Goal: Information Seeking & Learning: Learn about a topic

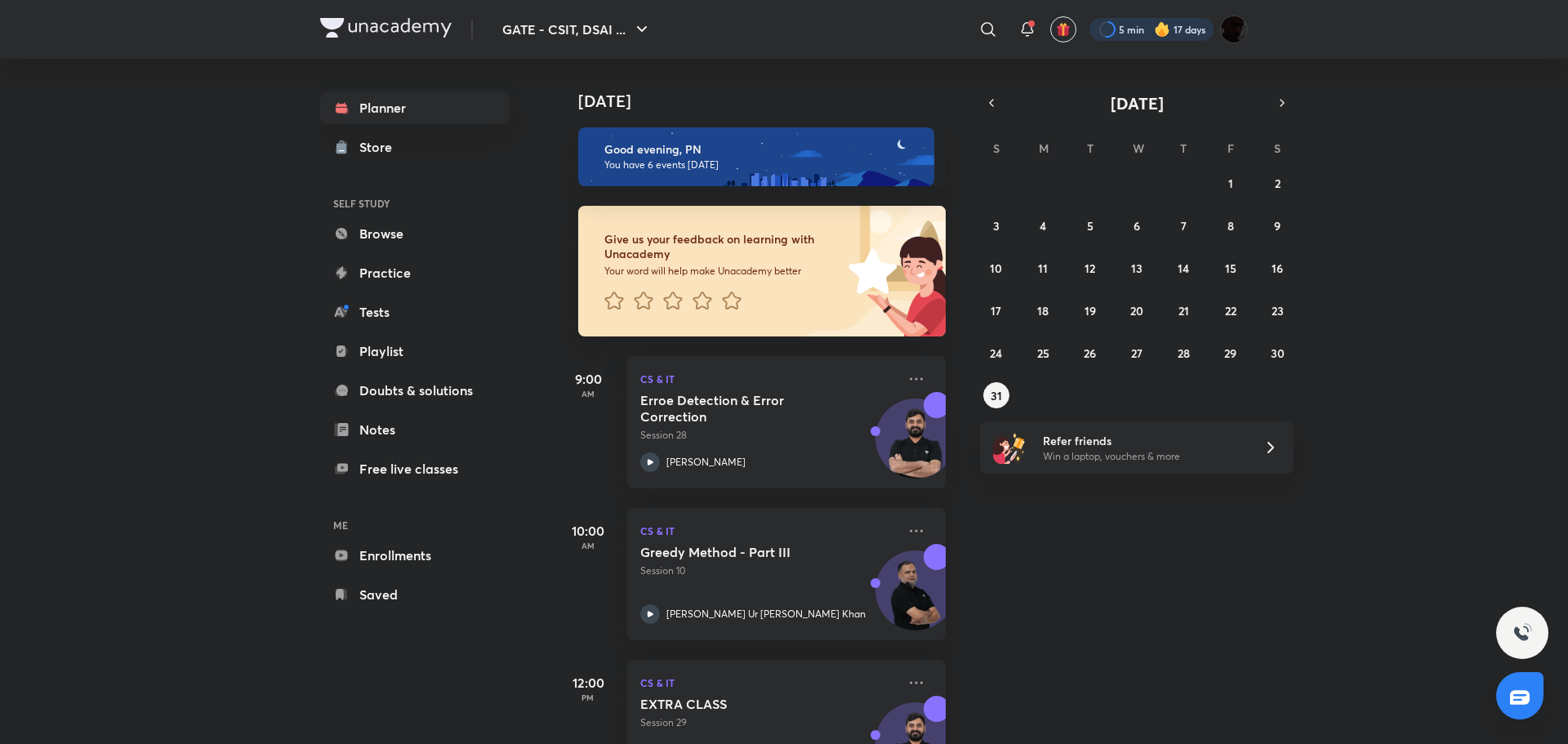
click at [1110, 30] on div at bounding box center [1151, 29] width 124 height 23
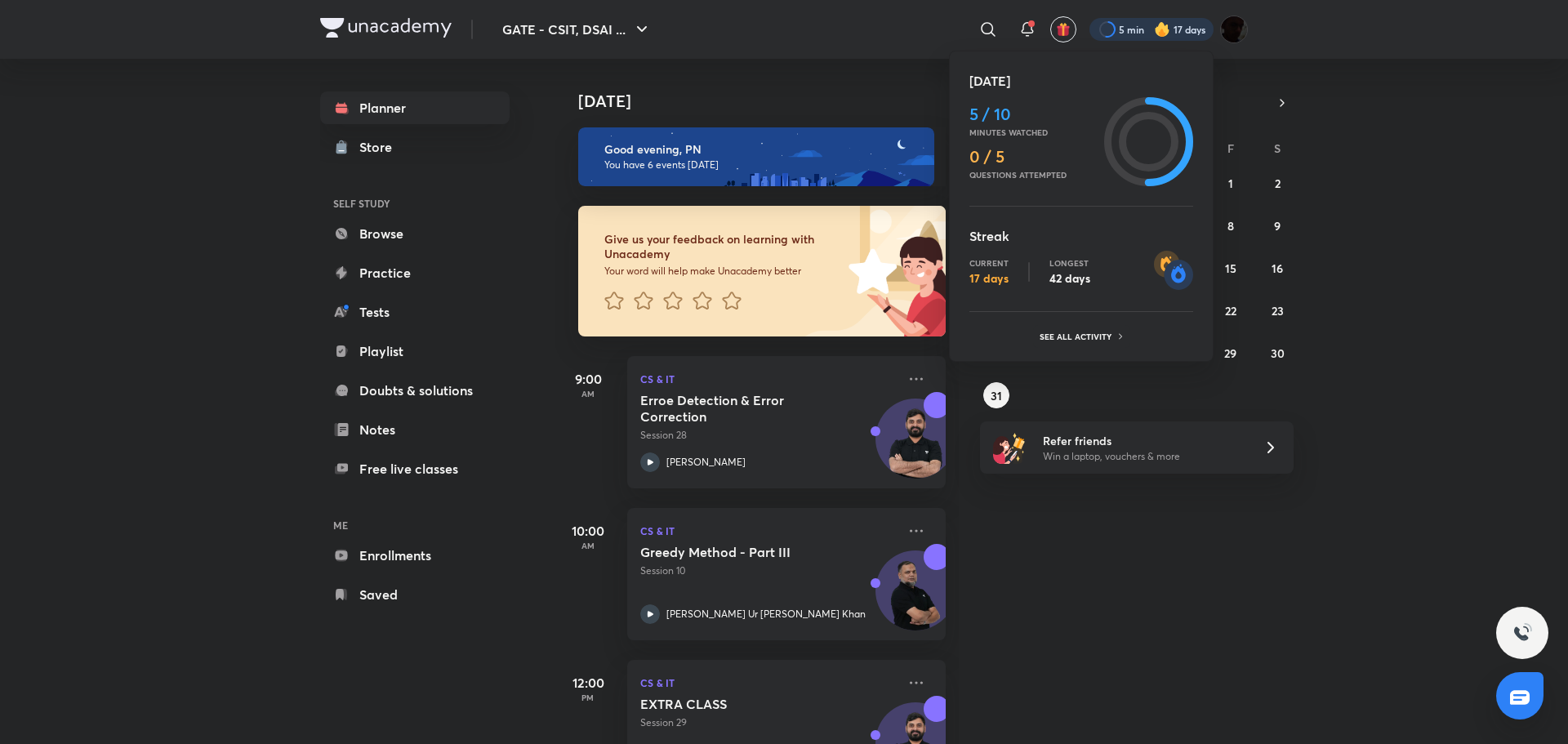
click at [1110, 30] on div at bounding box center [784, 372] width 1568 height 744
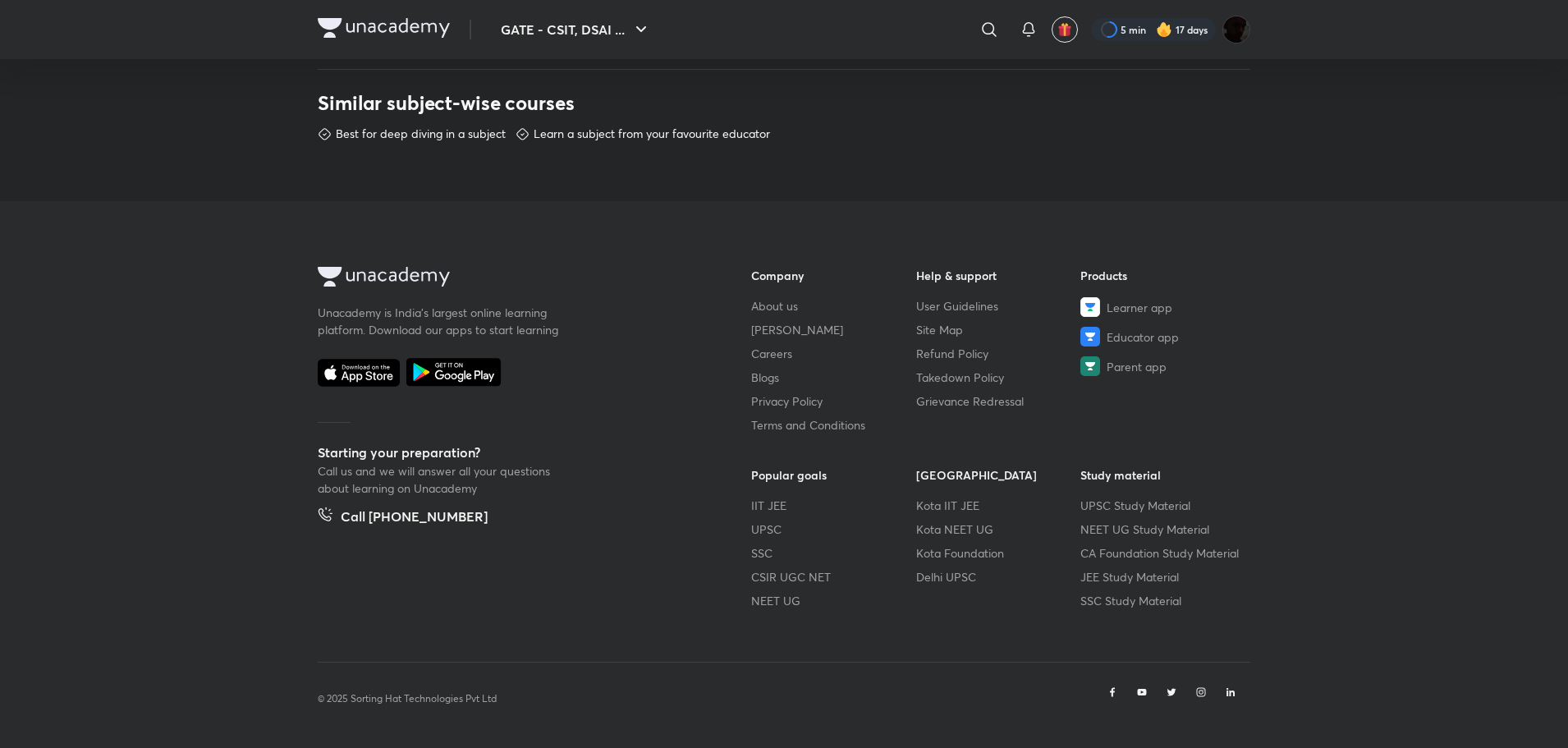
scroll to position [693, 0]
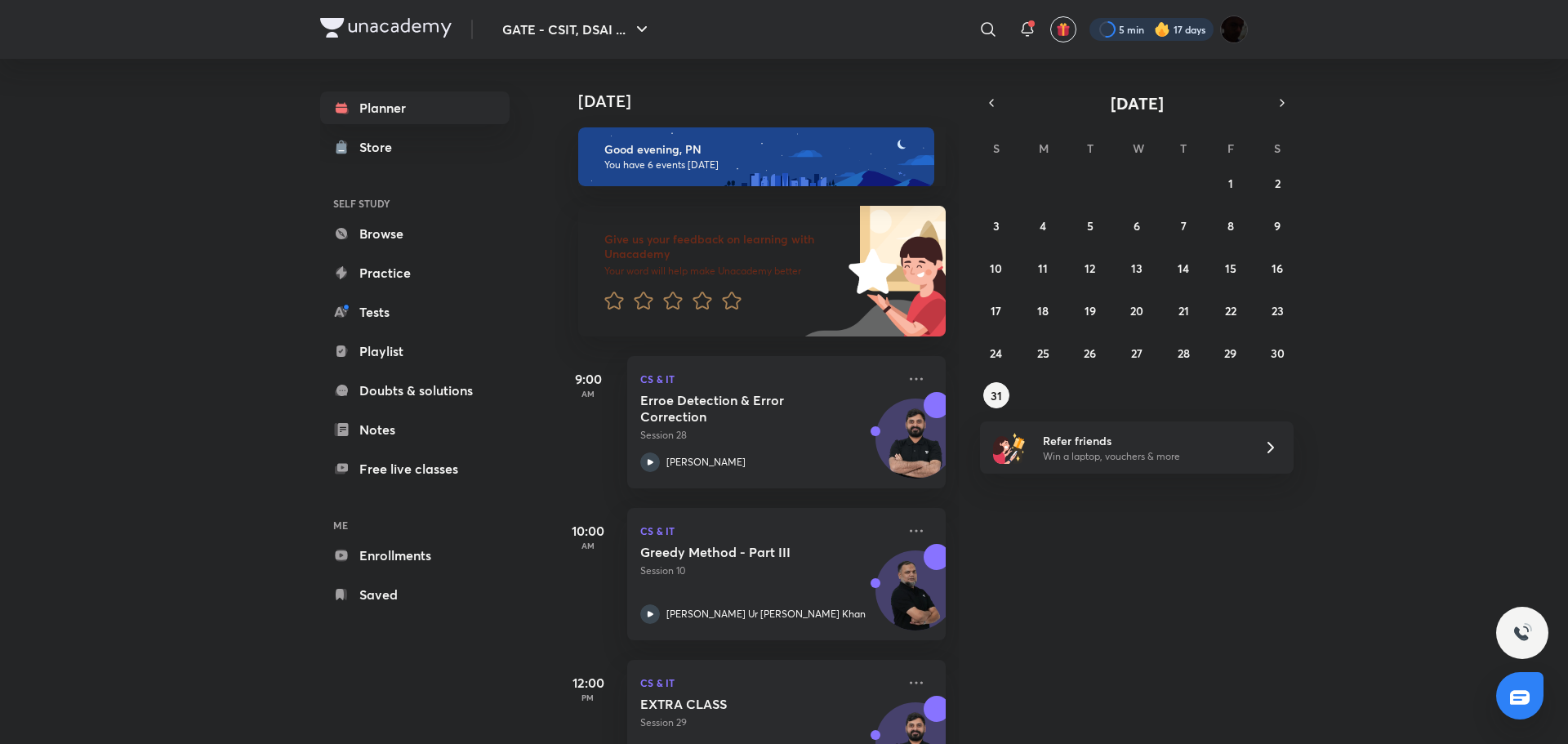
click at [1104, 25] on div at bounding box center [1151, 29] width 124 height 23
